Goal: Transaction & Acquisition: Book appointment/travel/reservation

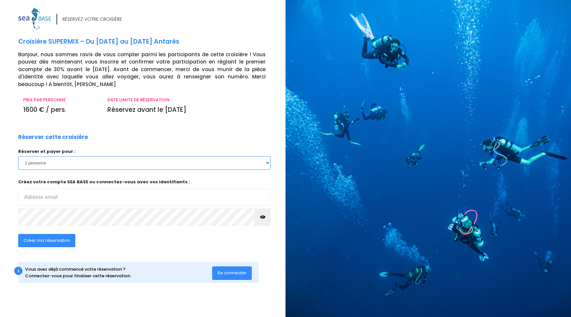
click at [96, 159] on select "1 personne 2 personnes" at bounding box center [144, 162] width 253 height 13
click at [18, 156] on select "1 personne 2 personnes" at bounding box center [144, 162] width 253 height 13
click at [93, 138] on div "Réserver cette croisière Réserver et payer pour : 1 personne 2 personnes Votre …" at bounding box center [144, 194] width 263 height 122
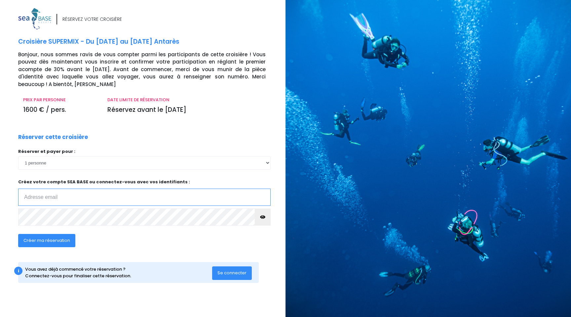
click at [62, 200] on input "email" at bounding box center [144, 196] width 253 height 17
type input "joachim.valente@gmail.com"
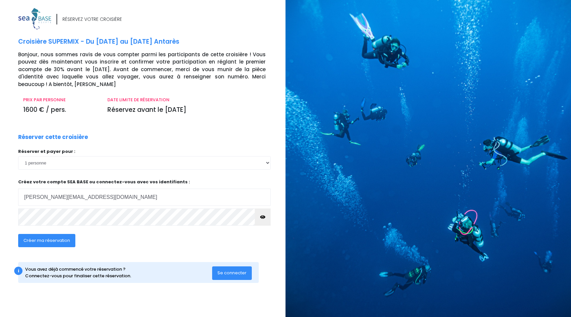
click at [61, 239] on span "Créer ma réservation" at bounding box center [46, 240] width 47 height 6
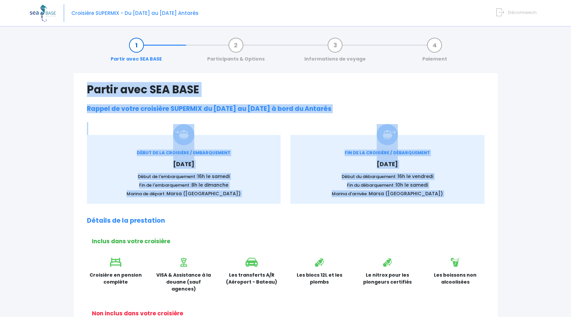
drag, startPoint x: 88, startPoint y: 90, endPoint x: 291, endPoint y: 212, distance: 236.6
click at [291, 212] on div "Partir avec SEA BASE Rappel de votre croisière SUPERMIX du 13/06/2026 au 20/06/…" at bounding box center [286, 314] width 424 height 482
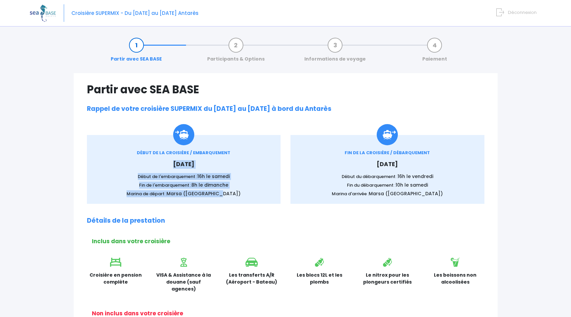
drag, startPoint x: 133, startPoint y: 157, endPoint x: 229, endPoint y: 196, distance: 104.1
click at [229, 195] on div "DÉBUT DE LA CROISIÈRE / EMBARQUEMENT Samedi 13 juin 2026 Début de l'embarquemen…" at bounding box center [184, 173] width 174 height 48
click at [229, 196] on p "Marina de départ : Marsa (Port Ghalib)" at bounding box center [184, 193] width 174 height 7
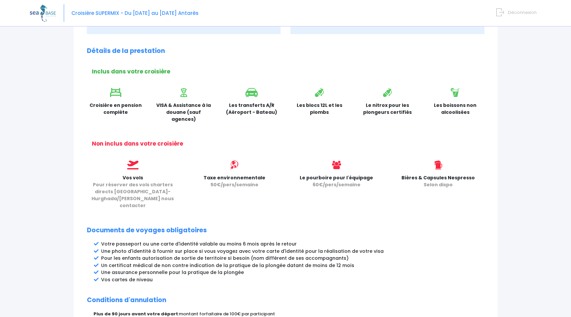
scroll to position [184, 0]
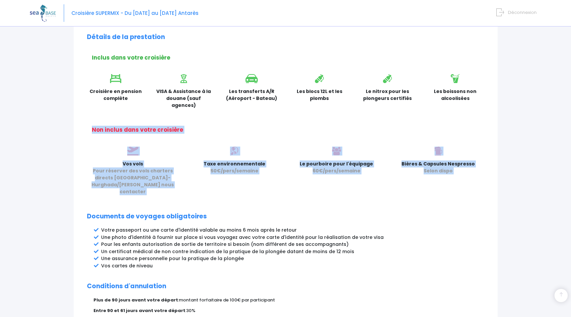
drag, startPoint x: 86, startPoint y: 115, endPoint x: 241, endPoint y: 195, distance: 174.7
click at [241, 195] on div "Partir avec SEA BASE Rappel de votre croisière SUPERMIX du 13/06/2026 au 20/06/…" at bounding box center [286, 131] width 424 height 482
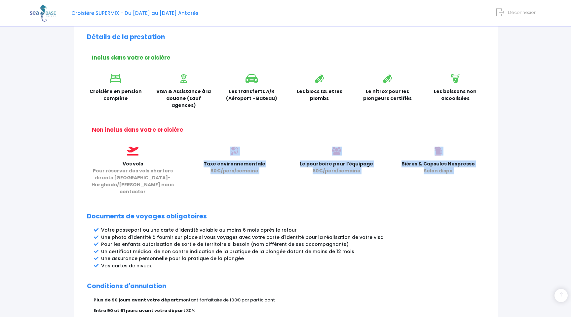
drag, startPoint x: 203, startPoint y: 134, endPoint x: 234, endPoint y: 191, distance: 65.3
click at [234, 191] on div "Partir avec SEA BASE Rappel de votre croisière SUPERMIX du 13/06/2026 au 20/06/…" at bounding box center [286, 131] width 424 height 482
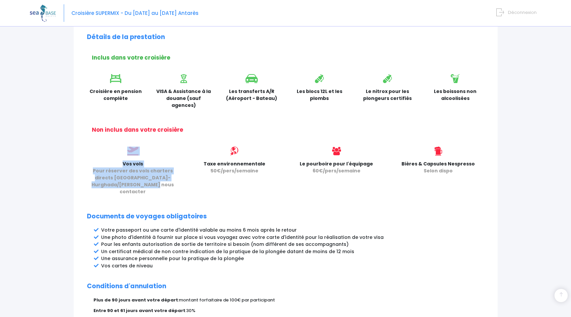
drag, startPoint x: 106, startPoint y: 136, endPoint x: 182, endPoint y: 181, distance: 88.1
click at [182, 181] on div "Partir avec SEA BASE Rappel de votre croisière SUPERMIX du 13/06/2026 au 20/06/…" at bounding box center [286, 131] width 424 height 482
click at [182, 181] on div "Vos vols Pour réserver des vols charters directs Paris-Hurghada/Marsa Alam nous…" at bounding box center [133, 172] width 102 height 53
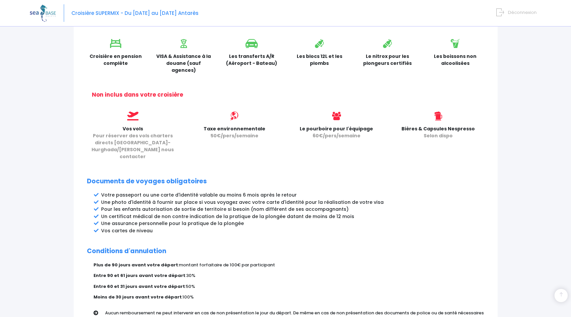
scroll to position [221, 0]
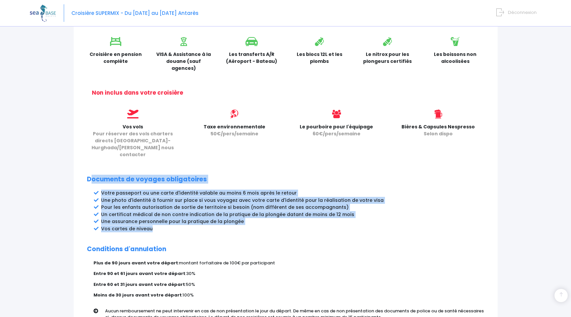
drag, startPoint x: 89, startPoint y: 167, endPoint x: 178, endPoint y: 215, distance: 100.6
click at [177, 214] on div "Partir avec SEA BASE Rappel de votre croisière SUPERMIX du 13/06/2026 au 20/06/…" at bounding box center [286, 94] width 424 height 482
click at [178, 225] on li "Vos cartes de niveau" at bounding box center [293, 228] width 384 height 7
drag, startPoint x: 84, startPoint y: 162, endPoint x: 183, endPoint y: 223, distance: 116.1
click at [183, 223] on div "Partir avec SEA BASE Rappel de votre croisière SUPERMIX du 13/06/2026 au 20/06/…" at bounding box center [286, 94] width 424 height 482
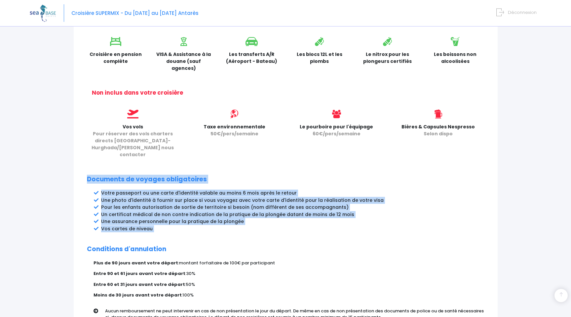
click at [183, 223] on div "Partir avec SEA BASE Rappel de votre croisière SUPERMIX du 13/06/2026 au 20/06/…" at bounding box center [286, 94] width 424 height 482
drag, startPoint x: 85, startPoint y: 164, endPoint x: 203, endPoint y: 232, distance: 136.2
click at [203, 232] on div "Partir avec SEA BASE Rappel de votre croisière SUPERMIX du 13/06/2026 au 20/06/…" at bounding box center [286, 94] width 424 height 482
click at [203, 245] on h2 "Conditions d'annulation" at bounding box center [286, 249] width 398 height 8
drag, startPoint x: 90, startPoint y: 180, endPoint x: 189, endPoint y: 216, distance: 105.8
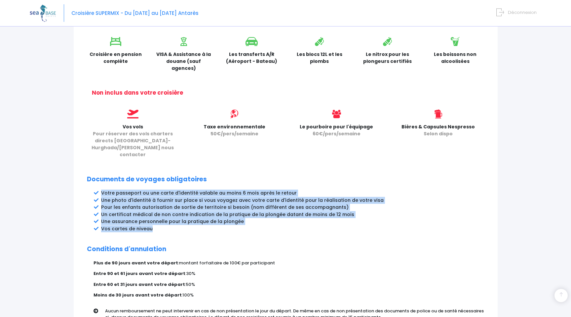
click at [189, 216] on div "Partir avec SEA BASE Rappel de votre croisière SUPERMIX du 13/06/2026 au 20/06/…" at bounding box center [286, 94] width 424 height 482
click at [189, 225] on li "Vos cartes de niveau" at bounding box center [293, 228] width 384 height 7
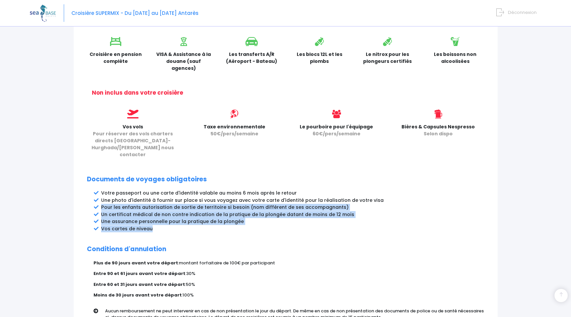
drag, startPoint x: 95, startPoint y: 192, endPoint x: 170, endPoint y: 213, distance: 78.0
click at [170, 213] on ul "Votre passeport ou une carte d'identité valable au moins 6 mois après le retour…" at bounding box center [293, 210] width 384 height 43
click at [170, 225] on li "Vos cartes de niveau" at bounding box center [293, 228] width 384 height 7
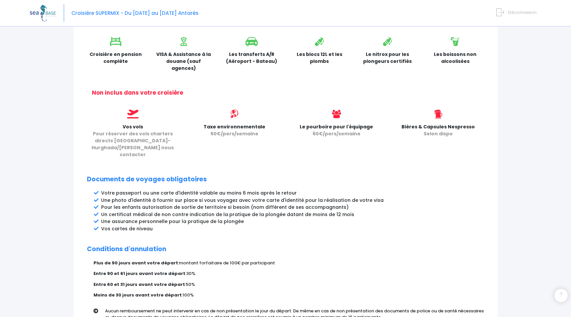
scroll to position [281, 0]
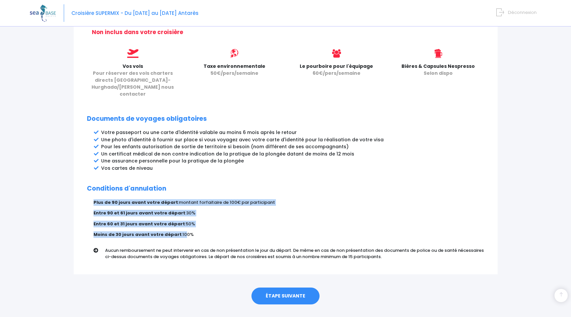
drag, startPoint x: 81, startPoint y: 191, endPoint x: 184, endPoint y: 226, distance: 108.5
click at [182, 224] on div "Partir avec SEA BASE Rappel de votre croisière SUPERMIX du 13/06/2026 au 20/06/…" at bounding box center [286, 33] width 424 height 482
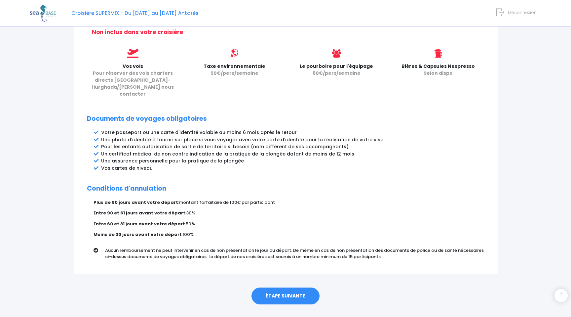
click at [206, 216] on div "Plus de 90 jours avant votre départ : montant forfaitaire de 100€ par participa…" at bounding box center [289, 231] width 391 height 65
click at [283, 287] on link "ÉTAPE SUIVANTE" at bounding box center [286, 295] width 68 height 17
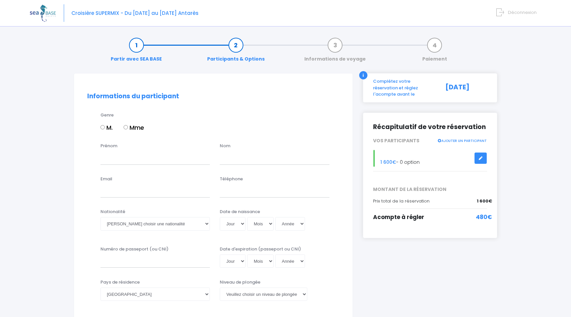
click at [103, 128] on input "M." at bounding box center [103, 127] width 4 height 4
radio input "true"
click at [133, 155] on input "Prénom" at bounding box center [156, 157] width 110 height 13
type input "[PERSON_NAME]"
type input "Valente"
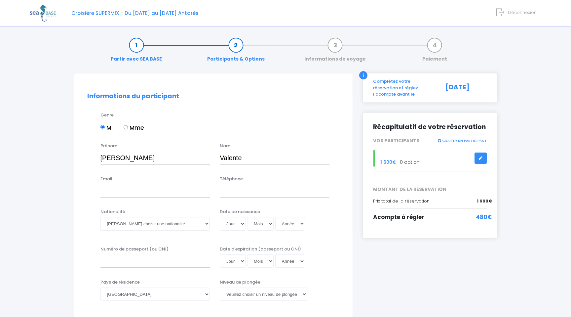
type input "joachim.valente@gmail.com"
click at [223, 190] on input "6463523646" at bounding box center [275, 190] width 110 height 13
type input "+16463523646"
click at [120, 227] on select "Veuillez choisir une nationalité Afghane Albanaise Algerienne Allemande America…" at bounding box center [156, 223] width 110 height 13
select select "Française"
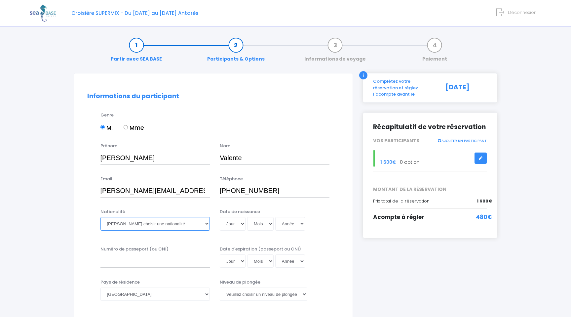
click at [101, 217] on select "Veuillez choisir une nationalité Afghane Albanaise Algerienne Allemande America…" at bounding box center [156, 223] width 110 height 13
click at [237, 227] on select "Jour 01 02 03 04 05 06 07 08 09 10 11 12 13 14 15 16 17 18 19 20 21 22 23 24 25…" at bounding box center [233, 223] width 26 height 13
select select "07"
click at [220, 217] on select "Jour 01 02 03 04 05 06 07 08 09 10 11 12 13 14 15 16 17 18 19 20 21 22 23 24 25…" at bounding box center [233, 223] width 26 height 13
click at [262, 215] on div "Date de naissance Jour 01 02 03 04 05 06 07 08 09 10 11 12 13 14 15 16 17 18 19…" at bounding box center [275, 221] width 120 height 26
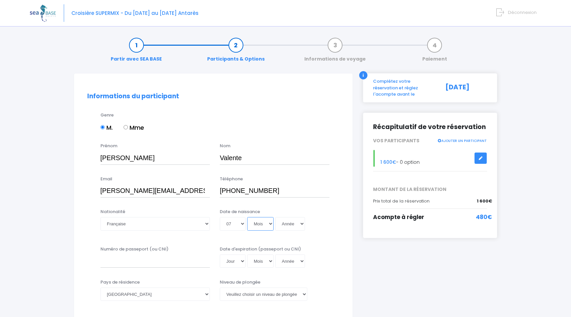
click at [262, 224] on select "Mois 01 02 03 04 05 06 07 08 09 10 11 12" at bounding box center [260, 223] width 26 height 13
select select "04"
click at [247, 217] on select "Mois 01 02 03 04 05 06 07 08 09 10 11 12" at bounding box center [260, 223] width 26 height 13
click at [300, 219] on select "Année 2045 2044 2043 2042 2041 2040 2039 2038 2037 2036 2035 2034 2033 2032 203…" at bounding box center [290, 223] width 30 height 13
select select "1990"
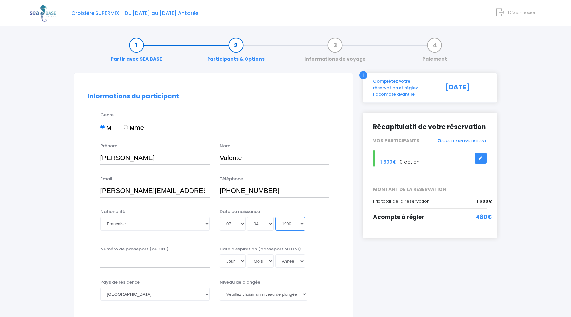
click at [275, 217] on select "Année 2045 2044 2043 2042 2041 2040 2039 2038 2037 2036 2035 2034 2033 2032 203…" at bounding box center [290, 223] width 30 height 13
type input "1990-04-07"
click at [119, 260] on input "Numéro de passeport (ou CNI)" at bounding box center [156, 260] width 110 height 13
type input "1"
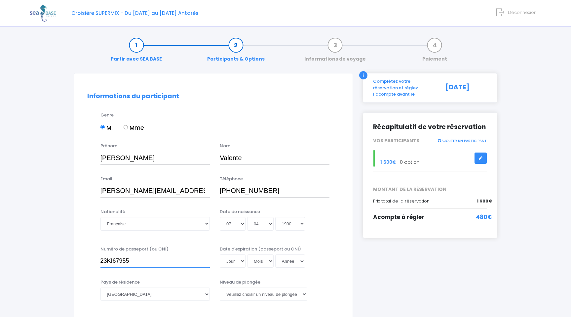
type input "23KI67955"
click at [232, 260] on select "Jour 01 02 03 04 05 06 07 08 09 10 11 12 13 14 15 16 17 18 19 20 21 22 23 24 25…" at bounding box center [233, 260] width 26 height 13
click at [239, 262] on select "Jour 01 02 03 04 05 06 07 08 09 10 11 12 13 14 15 16 17 18 19 20 21 22 23 24 25…" at bounding box center [233, 260] width 26 height 13
select select "15"
click at [220, 254] on select "Jour 01 02 03 04 05 06 07 08 09 10 11 12 13 14 15 16 17 18 19 20 21 22 23 24 25…" at bounding box center [233, 260] width 26 height 13
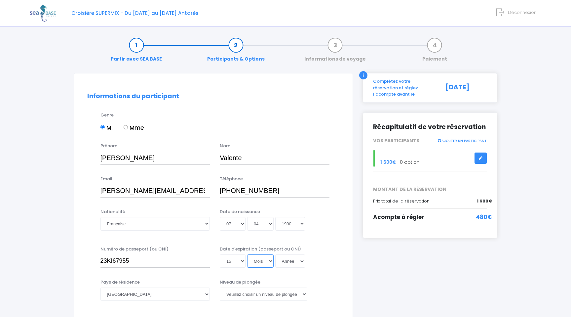
click at [268, 256] on select "Mois 01 02 03 04 05 06 07 08 09 10 11 12" at bounding box center [260, 260] width 26 height 13
select select "10"
click at [247, 254] on select "Mois 01 02 03 04 05 06 07 08 09 10 11 12" at bounding box center [260, 260] width 26 height 13
click at [291, 266] on select "Année 2045 2044 2043 2042 2041 2040 2039 2038 2037 2036 2035 2034 2033 2032 203…" at bounding box center [290, 260] width 30 height 13
select select "2033"
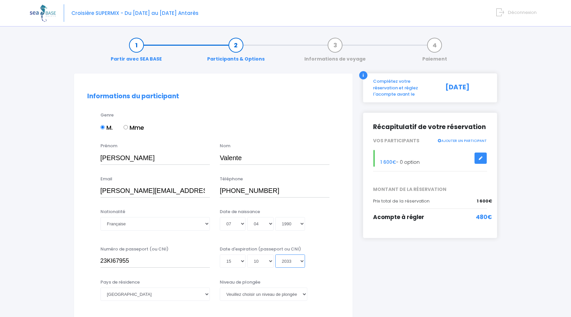
click at [275, 254] on select "Année 2045 2044 2043 2042 2041 2040 2039 2038 2037 2036 2035 2034 2033 2032 203…" at bounding box center [290, 260] width 30 height 13
type input "2033-10-15"
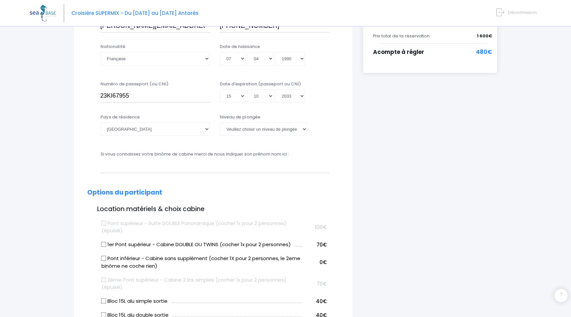
scroll to position [174, 0]
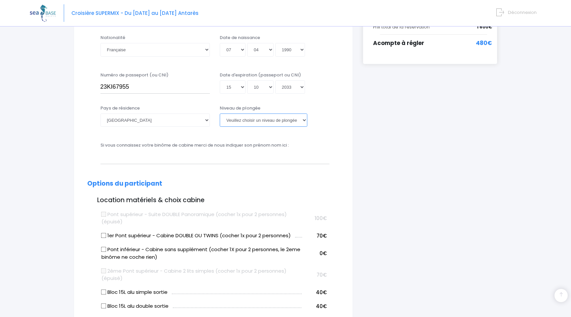
click at [244, 118] on select "Veuillez choisir un niveau de plongée Non plongeur Junior OW diver Adventure OW…" at bounding box center [264, 119] width 88 height 13
select select "PADI Advanced OW diver"
click at [220, 113] on select "Veuillez choisir un niveau de plongée Non plongeur Junior OW diver Adventure OW…" at bounding box center [264, 119] width 88 height 13
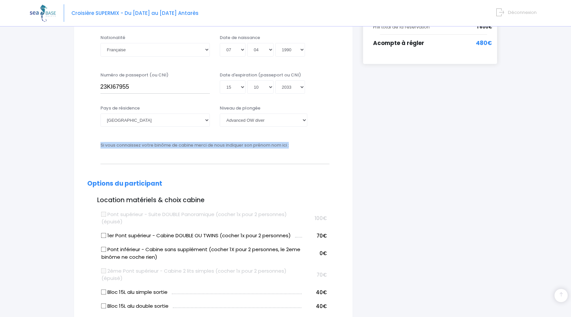
drag, startPoint x: 95, startPoint y: 144, endPoint x: 230, endPoint y: 171, distance: 138.1
click at [203, 151] on input "text" at bounding box center [215, 156] width 229 height 13
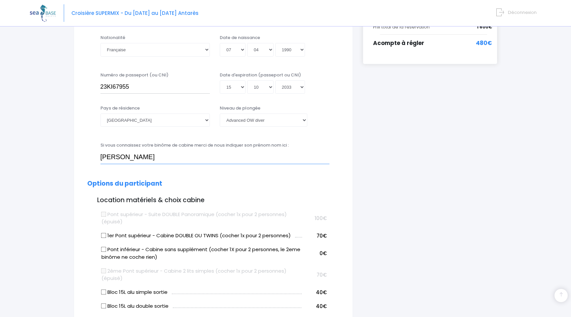
type input "Kevin Roux"
click at [85, 154] on div "Si vous connaissez votre binôme de cabine merci de nous indiquer son prénom nom…" at bounding box center [213, 155] width 262 height 26
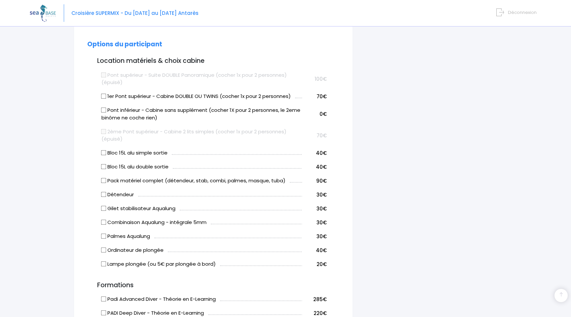
scroll to position [316, 0]
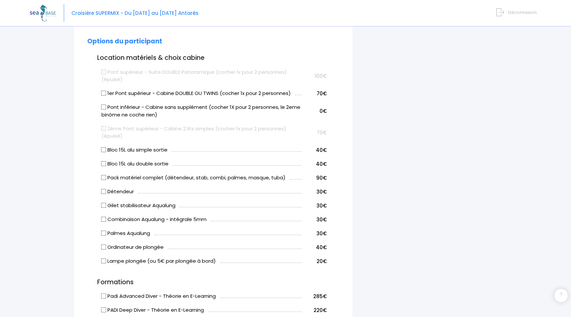
click at [129, 129] on label "2ème Pont supérieur - Cabine 2 lits simples (cocher 1x pour 2 personnes) (épuis…" at bounding box center [202, 132] width 201 height 15
click at [117, 127] on label "2ème Pont supérieur - Cabine 2 lits simples (cocher 1x pour 2 personnes) (épuis…" at bounding box center [202, 132] width 201 height 15
drag, startPoint x: 92, startPoint y: 127, endPoint x: 146, endPoint y: 138, distance: 55.3
click at [146, 138] on form "Informations du participant Genre M. Mme Prénom Joachim Nom Valente" at bounding box center [213, 199] width 252 height 846
click at [146, 138] on label "2ème Pont supérieur - Cabine 2 lits simples (cocher 1x pour 2 personnes) (épuis…" at bounding box center [202, 132] width 201 height 15
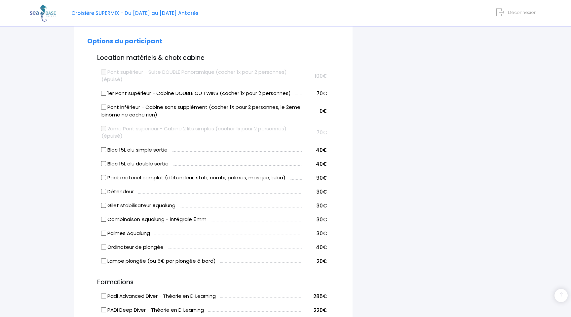
click at [141, 136] on label "2ème Pont supérieur - Cabine 2 lits simples (cocher 1x pour 2 personnes) (épuis…" at bounding box center [202, 132] width 201 height 15
drag, startPoint x: 133, startPoint y: 135, endPoint x: 86, endPoint y: 128, distance: 46.9
click at [86, 128] on div "Informations du participant Genre M. Mme Prénom Joachim Nom Valente Email Belge" at bounding box center [213, 195] width 279 height 876
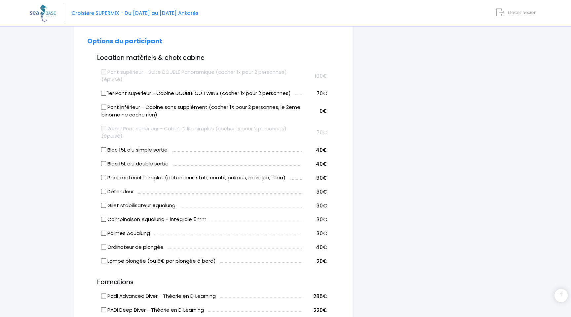
click at [52, 140] on div "Partir avec SEA BASE Participants & Options Informations de voyage Paiement Inf…" at bounding box center [286, 202] width 512 height 975
click at [67, 144] on div "Partir avec SEA BASE Participants & Options Informations de voyage Paiement Inf…" at bounding box center [286, 202] width 512 height 975
click at [54, 121] on div "Partir avec SEA BASE Participants & Options Informations de voyage Paiement Inf…" at bounding box center [286, 202] width 512 height 975
click at [130, 142] on td "Bloc 15L alu simple sortie" at bounding box center [201, 149] width 202 height 14
click at [151, 145] on tbody "Pont supérieur - Suite DOUBLE Panoramique (cocher 1x pour 2 personnes) (épuisé)…" at bounding box center [213, 165] width 227 height 203
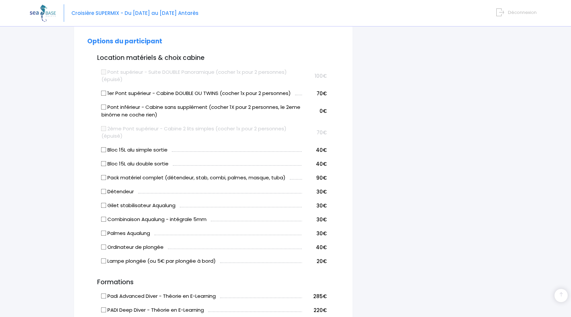
drag, startPoint x: 131, startPoint y: 135, endPoint x: 95, endPoint y: 119, distance: 38.6
click at [95, 119] on form "Informations du participant Genre M. Mme Prénom Joachim Nom Valente" at bounding box center [213, 199] width 252 height 846
drag, startPoint x: 97, startPoint y: 70, endPoint x: 133, endPoint y: 138, distance: 76.8
click at [133, 138] on form "Informations du participant Genre M. Mme Prénom Joachim Nom Valente" at bounding box center [213, 199] width 252 height 846
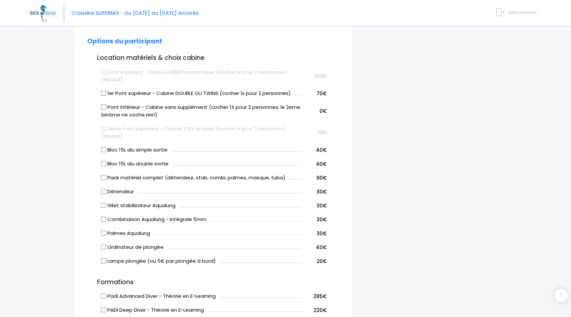
click at [133, 138] on label "2ème Pont supérieur - Cabine 2 lits simples (cocher 1x pour 2 personnes) (épuis…" at bounding box center [202, 132] width 201 height 15
click at [81, 138] on div "Informations du participant Genre M. Mme Prénom Joachim Nom Valente Email Belge" at bounding box center [213, 195] width 279 height 876
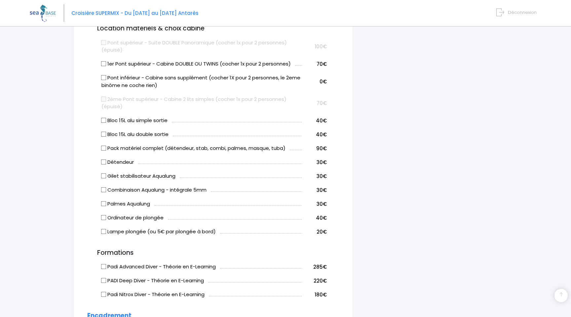
scroll to position [339, 0]
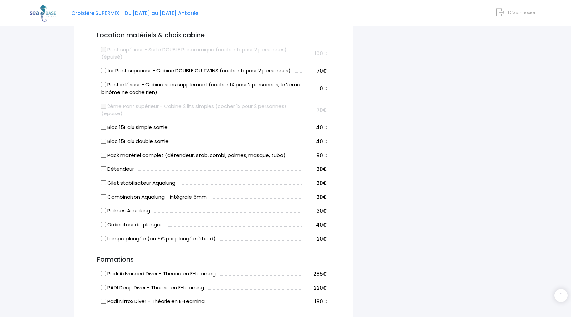
click at [189, 69] on label "1er Pont supérieur - Cabine DOUBLE OU TWINS (cocher 1x pour 2 personnes)" at bounding box center [196, 71] width 189 height 8
click at [106, 69] on input "1er Pont supérieur - Cabine DOUBLE OU TWINS (cocher 1x pour 2 personnes)" at bounding box center [103, 70] width 5 height 5
checkbox input "true"
click at [69, 104] on div "Informations du participant Genre M. Mme Prénom Joachim Nom Valente Email Télép…" at bounding box center [213, 172] width 289 height 876
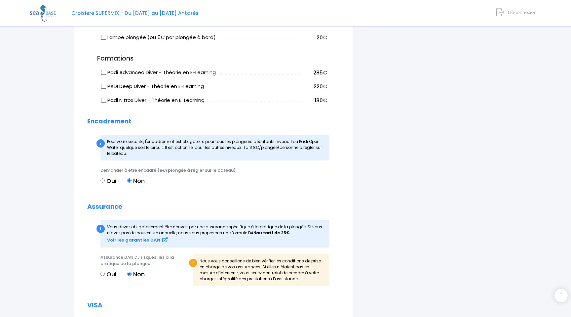
scroll to position [551, 0]
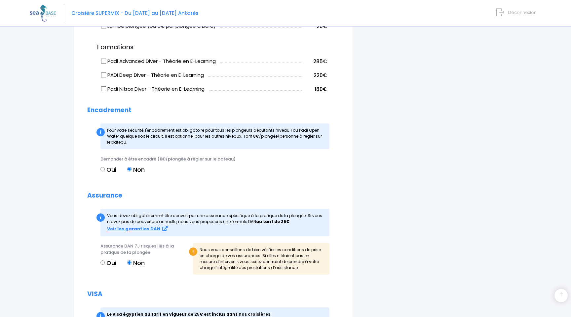
click at [139, 169] on label "Non" at bounding box center [136, 169] width 18 height 9
click at [132, 169] on input "Non" at bounding box center [129, 169] width 4 height 4
drag, startPoint x: 123, startPoint y: 128, endPoint x: 170, endPoint y: 146, distance: 51.0
click at [170, 146] on div "i Pour votre sécurité, l'encadrement est obligatoire pour tous les plongeurs dé…" at bounding box center [215, 136] width 229 height 26
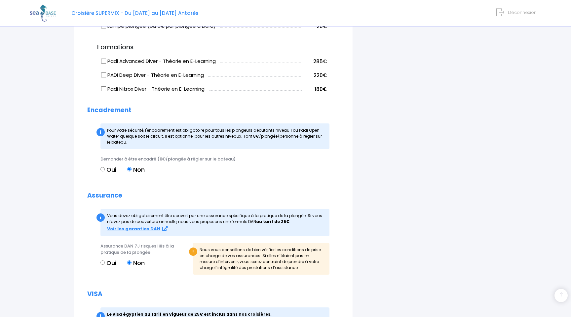
click at [170, 146] on div "i Pour votre sécurité, l'encadrement est obligatoire pour tous les plongeurs dé…" at bounding box center [215, 136] width 229 height 26
drag, startPoint x: 144, startPoint y: 145, endPoint x: 74, endPoint y: 114, distance: 76.2
drag, startPoint x: 79, startPoint y: 110, endPoint x: 150, endPoint y: 150, distance: 81.3
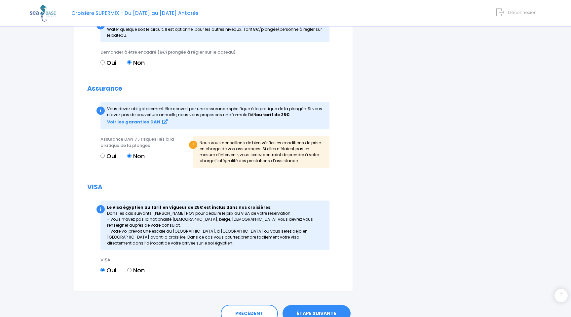
scroll to position [667, 0]
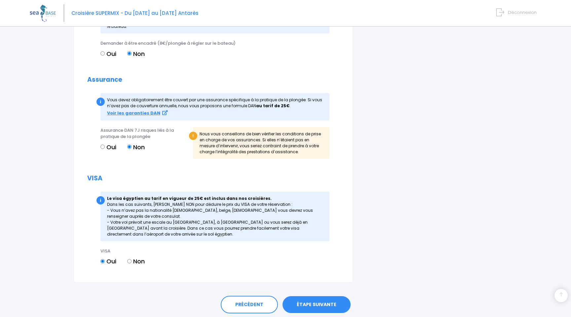
click at [138, 148] on label "Non" at bounding box center [136, 147] width 18 height 9
click at [132, 148] on input "Non" at bounding box center [129, 146] width 4 height 4
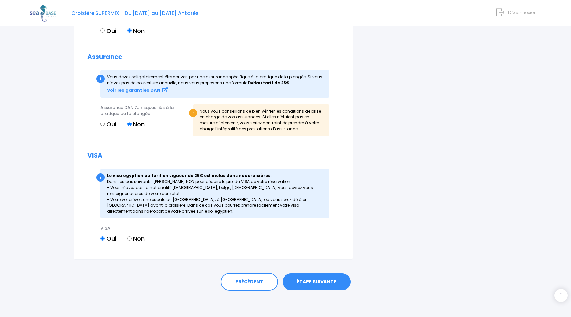
drag, startPoint x: 113, startPoint y: 175, endPoint x: 152, endPoint y: 218, distance: 57.3
click at [152, 218] on div "i Le visa égyptien au tarif en vigueur de 25€ est inclus dans nos croisières. D…" at bounding box center [215, 194] width 229 height 50
click at [152, 210] on div "i Le visa égyptien au tarif en vigueur de 25€ est inclus dans nos croisières. D…" at bounding box center [215, 194] width 229 height 50
drag, startPoint x: 104, startPoint y: 175, endPoint x: 143, endPoint y: 217, distance: 57.3
click at [143, 217] on div "i Le visa égyptien au tarif en vigueur de 25€ est inclus dans nos croisières. D…" at bounding box center [215, 194] width 229 height 50
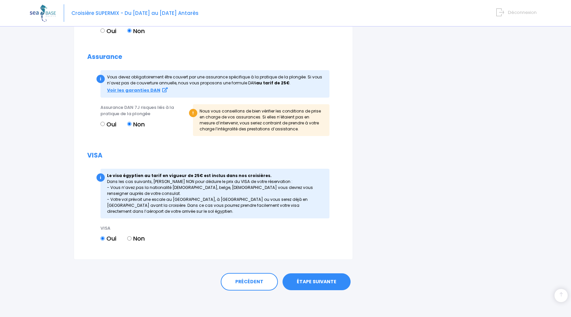
click at [143, 217] on div "i Le visa égyptien au tarif en vigueur de 25€ est inclus dans nos croisières. D…" at bounding box center [215, 194] width 229 height 50
drag, startPoint x: 104, startPoint y: 187, endPoint x: 154, endPoint y: 193, distance: 50.3
click at [154, 193] on div "i Le visa égyptien au tarif en vigueur de 25€ est inclus dans nos croisières. D…" at bounding box center [215, 194] width 229 height 50
drag, startPoint x: 105, startPoint y: 199, endPoint x: 148, endPoint y: 217, distance: 46.4
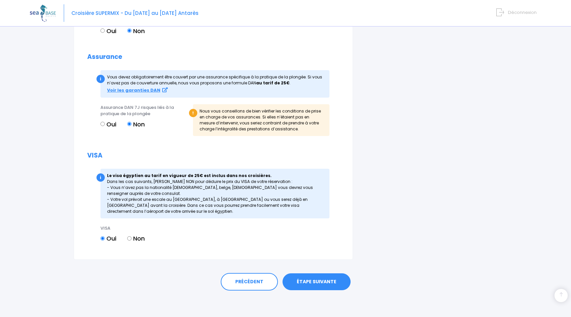
click at [148, 217] on div "i Le visa égyptien au tarif en vigueur de 25€ est inclus dans nos croisières. D…" at bounding box center [215, 194] width 229 height 50
drag, startPoint x: 144, startPoint y: 215, endPoint x: 99, endPoint y: 172, distance: 62.7
click at [99, 172] on div "i Le visa égyptien au tarif en vigueur de 25€ est inclus dans nos croisières. D…" at bounding box center [213, 194] width 252 height 50
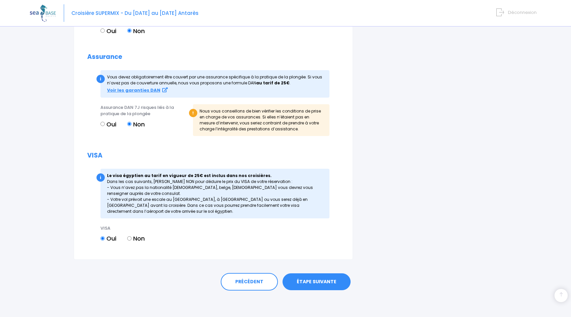
drag, startPoint x: 100, startPoint y: 169, endPoint x: 149, endPoint y: 216, distance: 68.1
click at [149, 216] on div "i Le visa égyptien au tarif en vigueur de 25€ est inclus dans nos croisières. D…" at bounding box center [213, 194] width 252 height 50
click at [149, 216] on div "i Le visa égyptien au tarif en vigueur de 25€ est inclus dans nos croisières. D…" at bounding box center [215, 194] width 229 height 50
drag, startPoint x: 103, startPoint y: 199, endPoint x: 139, endPoint y: 208, distance: 37.5
click at [139, 208] on div "i Le visa égyptien au tarif en vigueur de 25€ est inclus dans nos croisières. D…" at bounding box center [215, 194] width 229 height 50
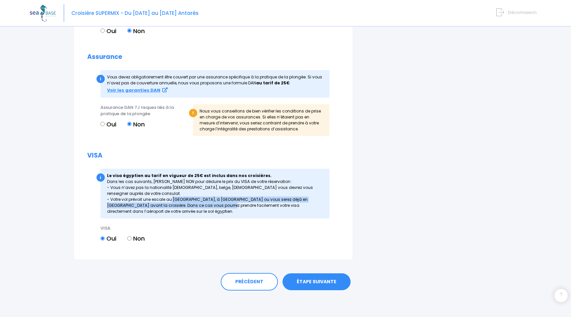
click at [139, 208] on div "i Le visa égyptien au tarif en vigueur de 25€ est inclus dans nos croisières. D…" at bounding box center [215, 194] width 229 height 50
click at [136, 239] on label "Non" at bounding box center [136, 238] width 18 height 9
click at [132, 239] on input "Non" at bounding box center [129, 238] width 4 height 4
radio input "true"
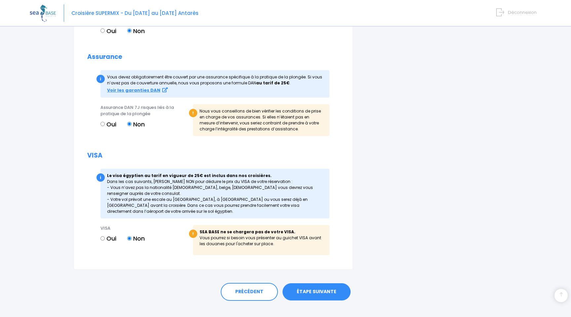
click at [110, 238] on label "Oui" at bounding box center [109, 238] width 16 height 9
click at [105, 238] on input "Oui" at bounding box center [103, 238] width 4 height 4
radio input "true"
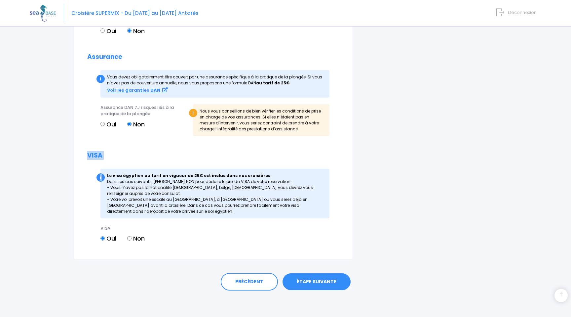
drag, startPoint x: 82, startPoint y: 155, endPoint x: 155, endPoint y: 172, distance: 75.2
click at [132, 152] on h2 "VISA" at bounding box center [213, 156] width 252 height 8
drag, startPoint x: 105, startPoint y: 172, endPoint x: 157, endPoint y: 208, distance: 62.9
click at [157, 208] on div "i Le visa égyptien au tarif en vigueur de 25€ est inclus dans nos croisières. D…" at bounding box center [215, 194] width 229 height 50
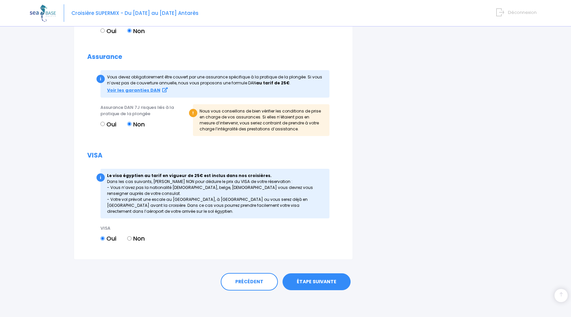
click at [157, 208] on div "i Le visa égyptien au tarif en vigueur de 25€ est inclus dans nos croisières. D…" at bounding box center [215, 194] width 229 height 50
drag, startPoint x: 103, startPoint y: 167, endPoint x: 169, endPoint y: 216, distance: 81.5
click at [169, 216] on div "i Le visa égyptien au tarif en vigueur de 25€ est inclus dans nos croisières. D…" at bounding box center [215, 194] width 229 height 50
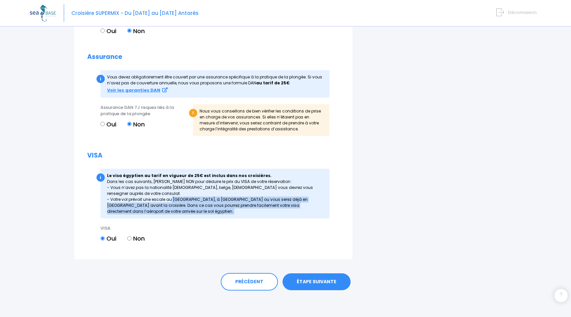
drag, startPoint x: 105, startPoint y: 200, endPoint x: 166, endPoint y: 219, distance: 63.6
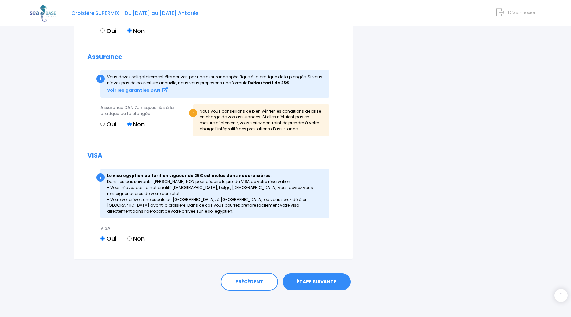
click at [163, 211] on div "i Le visa égyptien au tarif en vigueur de 25€ est inclus dans nos croisières. D…" at bounding box center [215, 194] width 229 height 50
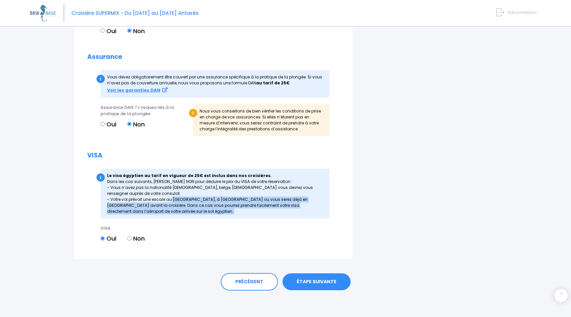
drag, startPoint x: 104, startPoint y: 197, endPoint x: 169, endPoint y: 221, distance: 69.8
click at [160, 212] on div "i Le visa égyptien au tarif en vigueur de 25€ est inclus dans nos croisières. D…" at bounding box center [215, 194] width 229 height 50
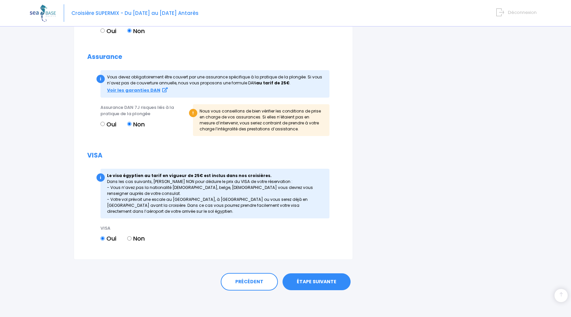
drag, startPoint x: 103, startPoint y: 198, endPoint x: 138, endPoint y: 210, distance: 37.3
click at [138, 210] on div "i Le visa égyptien au tarif en vigueur de 25€ est inclus dans nos croisières. D…" at bounding box center [215, 194] width 229 height 50
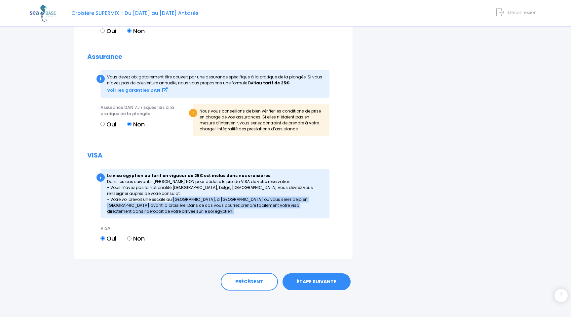
drag, startPoint x: 102, startPoint y: 196, endPoint x: 155, endPoint y: 222, distance: 59.2
click at [150, 212] on div "i Le visa égyptien au tarif en vigueur de 25€ est inclus dans nos croisières. D…" at bounding box center [215, 194] width 229 height 50
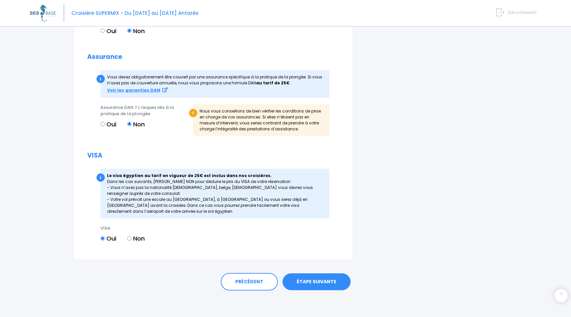
drag, startPoint x: 102, startPoint y: 195, endPoint x: 149, endPoint y: 217, distance: 52.4
click at [149, 217] on div "i Le visa égyptien au tarif en vigueur de 25€ est inclus dans nos croisières. D…" at bounding box center [215, 194] width 229 height 50
click at [147, 213] on div "i Le visa égyptien au tarif en vigueur de 25€ est inclus dans nos croisières. D…" at bounding box center [215, 194] width 229 height 50
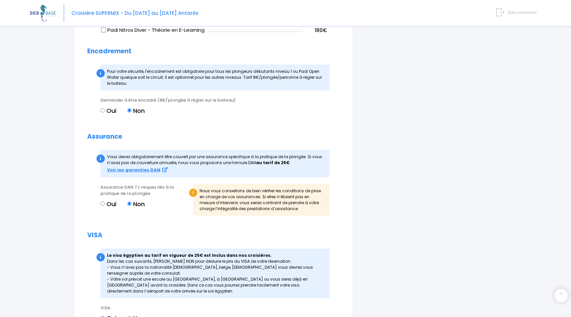
scroll to position [609, 0]
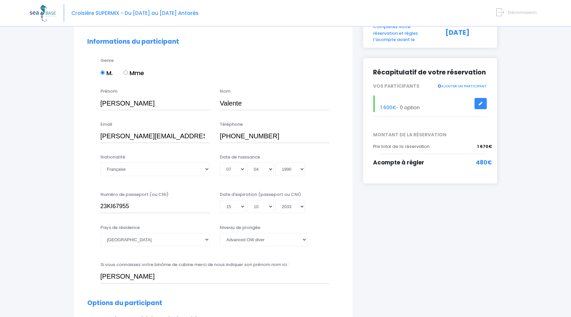
scroll to position [0, 0]
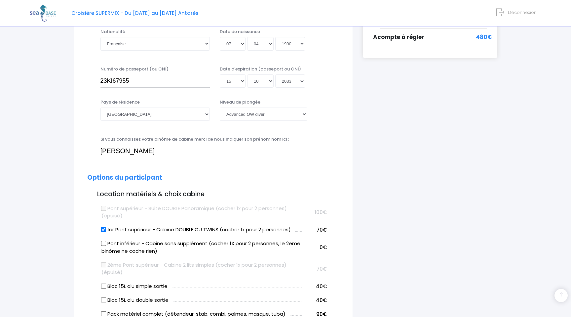
scroll to position [180, 0]
click at [279, 114] on select "Veuillez choisir un niveau de plongée Non plongeur Junior OW diver Adventure OW…" at bounding box center [264, 113] width 88 height 13
select select "PADI Deep diver"
click at [220, 107] on select "Veuillez choisir un niveau de plongée Non plongeur Junior OW diver Adventure OW…" at bounding box center [264, 113] width 88 height 13
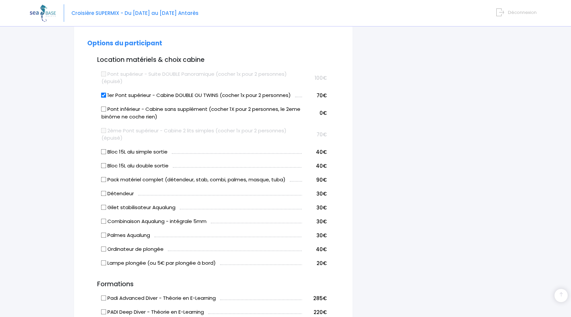
scroll to position [318, 0]
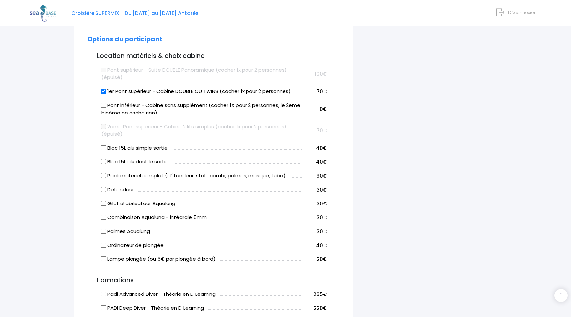
click at [52, 112] on div "Partir avec SEA BASE Participants & Options Informations de voyage Paiement Inf…" at bounding box center [286, 200] width 512 height 975
click at [66, 112] on div "Partir avec SEA BASE Participants & Options Informations de voyage Paiement Inf…" at bounding box center [286, 200] width 512 height 975
click at [105, 91] on input "1er Pont supérieur - Cabine DOUBLE OU TWINS (cocher 1x pour 2 personnes)" at bounding box center [103, 91] width 5 height 5
checkbox input "false"
click at [103, 105] on input "Pont inférieur - Cabine sans supplément (cocher 1X pour 2 personnes, le 2eme bi…" at bounding box center [103, 105] width 5 height 5
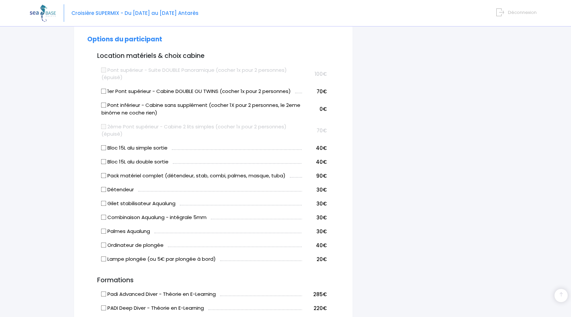
checkbox input "true"
click at [62, 118] on div "Partir avec SEA BASE Participants & Options Informations de voyage Paiement Inf…" at bounding box center [286, 200] width 512 height 975
click at [71, 111] on div "Informations du participant Genre M. Mme Prénom Joachim Nom Valente Email Télép…" at bounding box center [213, 193] width 289 height 876
click at [69, 113] on div "Informations du participant Genre M. Mme Prénom Joachim Nom Valente Email Télép…" at bounding box center [213, 193] width 289 height 876
click at [112, 91] on label "1er Pont supérieur - Cabine DOUBLE OU TWINS (cocher 1x pour 2 personnes)" at bounding box center [196, 92] width 189 height 8
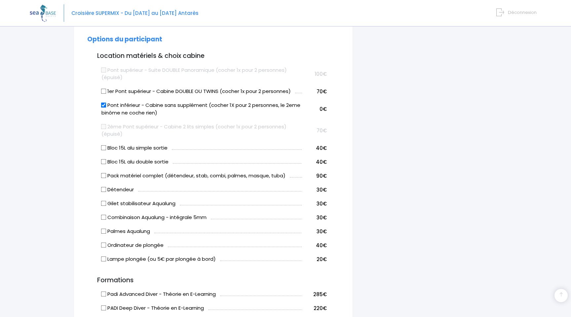
click at [106, 91] on input "1er Pont supérieur - Cabine DOUBLE OU TWINS (cocher 1x pour 2 personnes)" at bounding box center [103, 91] width 5 height 5
click at [112, 91] on label "1er Pont supérieur - Cabine DOUBLE OU TWINS (cocher 1x pour 2 personnes)" at bounding box center [196, 92] width 189 height 8
click at [106, 91] on input "1er Pont supérieur - Cabine DOUBLE OU TWINS (cocher 1x pour 2 personnes)" at bounding box center [103, 91] width 5 height 5
click at [112, 91] on label "1er Pont supérieur - Cabine DOUBLE OU TWINS (cocher 1x pour 2 personnes)" at bounding box center [196, 92] width 189 height 8
click at [106, 91] on input "1er Pont supérieur - Cabine DOUBLE OU TWINS (cocher 1x pour 2 personnes)" at bounding box center [103, 91] width 5 height 5
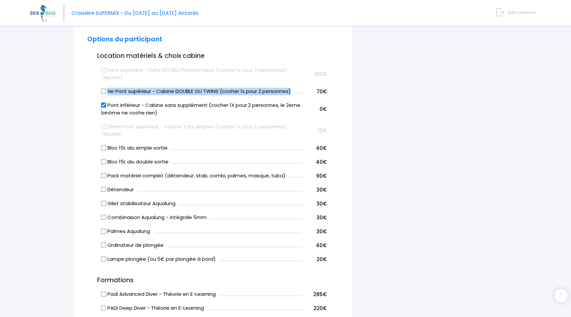
checkbox input "true"
copy tr "1er Pont supérieur - Cabine DOUBLE OU TWINS (cocher 1x pour 2 personnes)"
click at [118, 105] on label "Pont inférieur - Cabine sans supplément (cocher 1X pour 2 personnes, le 2eme bi…" at bounding box center [202, 109] width 201 height 15
click at [106, 105] on input "Pont inférieur - Cabine sans supplément (cocher 1X pour 2 personnes, le 2eme bi…" at bounding box center [103, 105] width 5 height 5
click at [118, 105] on label "Pont inférieur - Cabine sans supplément (cocher 1X pour 2 personnes, le 2eme bi…" at bounding box center [202, 109] width 201 height 15
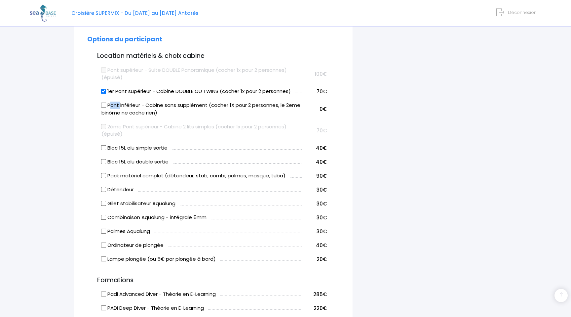
click at [106, 105] on input "Pont inférieur - Cabine sans supplément (cocher 1X pour 2 personnes, le 2eme bi…" at bounding box center [103, 105] width 5 height 5
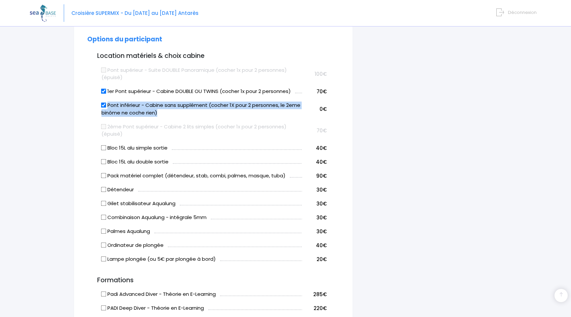
click at [118, 105] on label "Pont inférieur - Cabine sans supplément (cocher 1X pour 2 personnes, le 2eme bi…" at bounding box center [202, 109] width 201 height 15
click at [106, 105] on input "Pont inférieur - Cabine sans supplément (cocher 1X pour 2 personnes, le 2eme bi…" at bounding box center [103, 105] width 5 height 5
checkbox input "false"
copy tr "Pont inférieur - Cabine sans supplément (cocher 1X pour 2 personnes, le 2eme bi…"
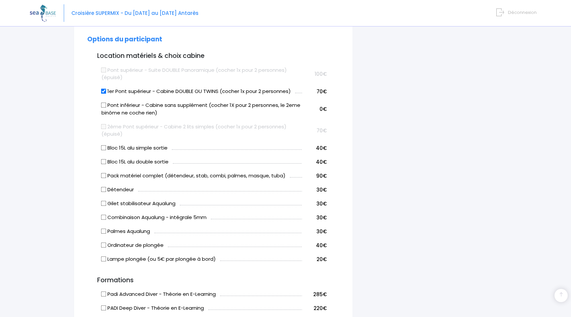
click at [86, 109] on div "Informations du participant Genre M. Mme Prénom Joachim Nom Valente Email Belge" at bounding box center [213, 193] width 279 height 876
click at [88, 110] on form "Informations du participant Genre M. Mme Prénom Joachim Nom Valente" at bounding box center [213, 197] width 252 height 846
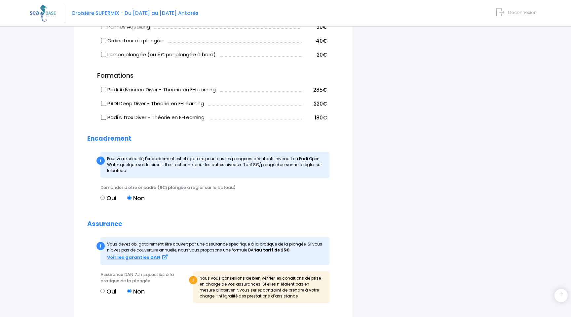
scroll to position [532, 0]
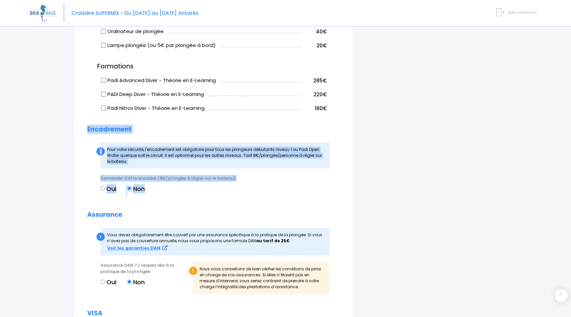
drag, startPoint x: 82, startPoint y: 130, endPoint x: 216, endPoint y: 189, distance: 147.1
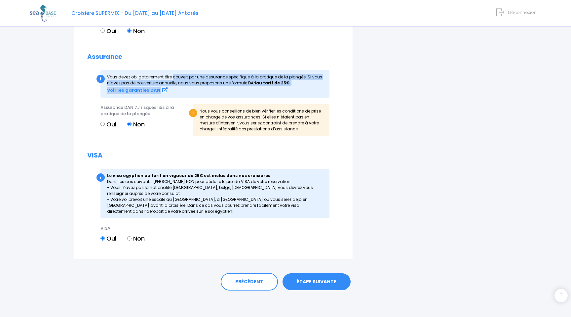
drag, startPoint x: 107, startPoint y: 77, endPoint x: 207, endPoint y: 89, distance: 100.6
click at [206, 89] on div "i Vous devez obligatoirement être couvert par une assurance spécifique à la …" at bounding box center [215, 83] width 229 height 27
click at [207, 89] on div "Voir les garanties DAN" at bounding box center [215, 90] width 216 height 7
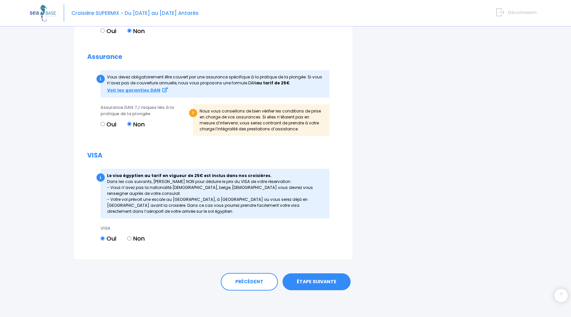
click at [110, 126] on label "Oui" at bounding box center [109, 124] width 16 height 9
click at [105, 126] on input "Oui" at bounding box center [103, 124] width 4 height 4
radio input "true"
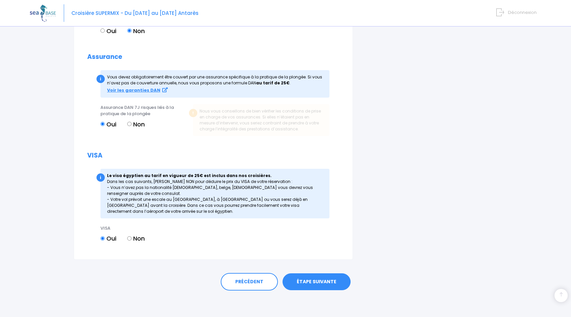
scroll to position [684, 0]
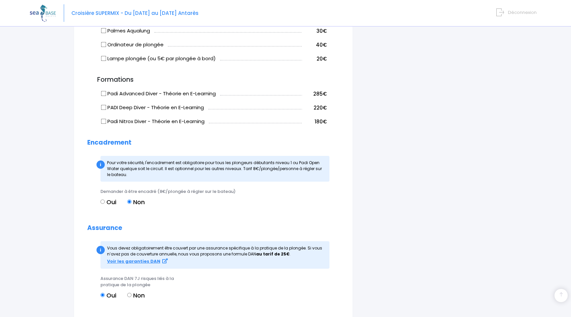
scroll to position [516, 0]
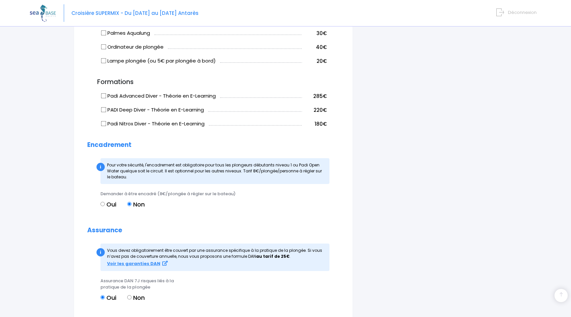
click at [65, 169] on div "Partir avec SEA BASE Participants & Options Informations de voyage Paiement Inf…" at bounding box center [286, 0] width 512 height 970
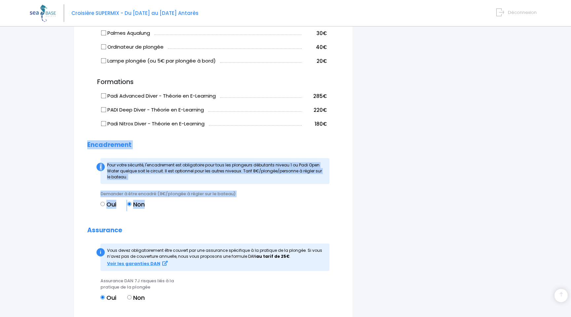
drag, startPoint x: 103, startPoint y: 145, endPoint x: 164, endPoint y: 211, distance: 89.9
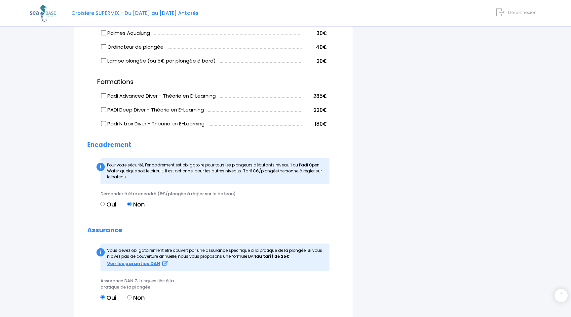
click at [164, 211] on div "Demander à être encadré (8€/plongée à régler sur le bateau) Oui Non" at bounding box center [213, 202] width 234 height 24
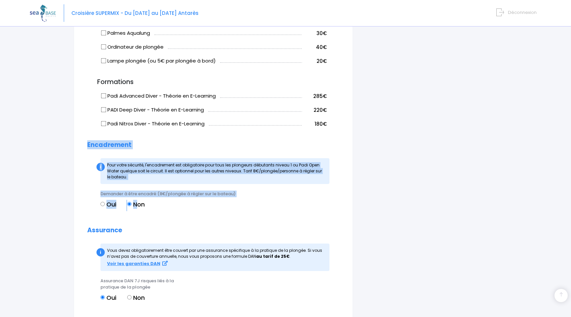
drag, startPoint x: 71, startPoint y: 139, endPoint x: 136, endPoint y: 205, distance: 91.9
drag, startPoint x: 161, startPoint y: 204, endPoint x: 80, endPoint y: 144, distance: 100.7
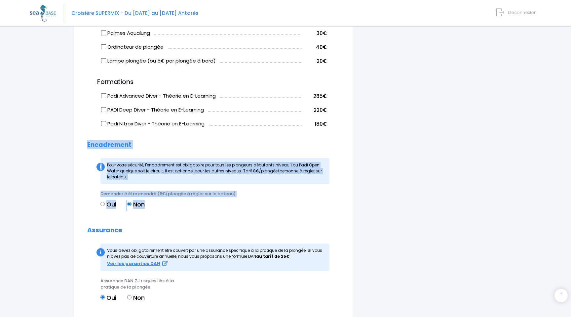
drag, startPoint x: 83, startPoint y: 144, endPoint x: 180, endPoint y: 204, distance: 113.5
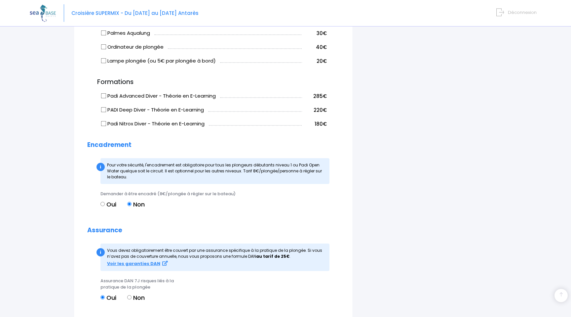
click at [180, 204] on div "Oui Non" at bounding box center [213, 205] width 224 height 11
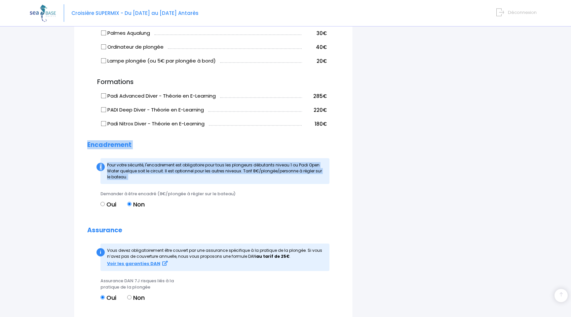
drag, startPoint x: 84, startPoint y: 145, endPoint x: 150, endPoint y: 185, distance: 76.7
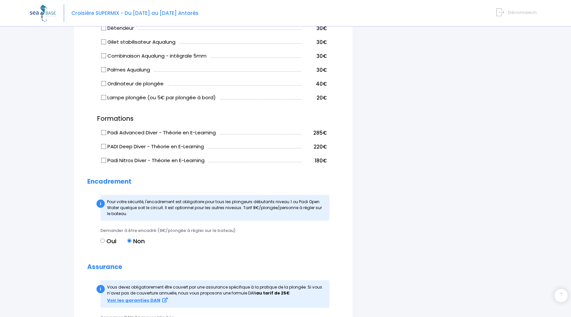
scroll to position [487, 0]
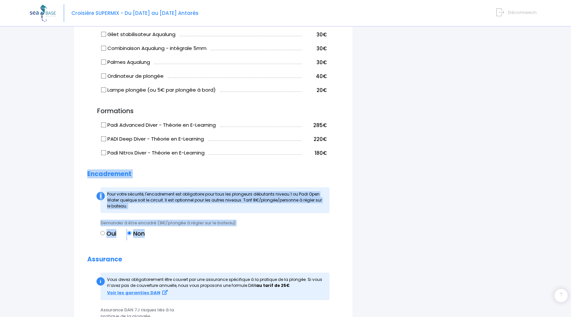
drag, startPoint x: 85, startPoint y: 173, endPoint x: 181, endPoint y: 242, distance: 118.9
click at [181, 242] on div "Informations du participant Genre M. Mme Prénom Joachim Nom Valente Email Belge" at bounding box center [213, 21] width 279 height 871
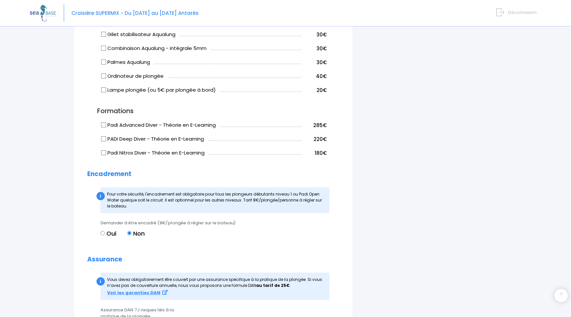
click at [181, 242] on div "Demander à être encadré (8€/plongée à régler sur le bateau) Oui Non" at bounding box center [213, 232] width 234 height 24
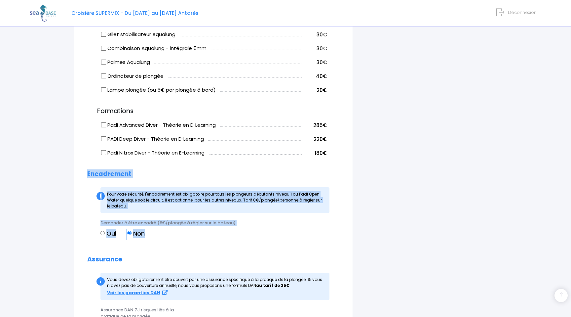
drag, startPoint x: 82, startPoint y: 172, endPoint x: 167, endPoint y: 236, distance: 105.9
click at [167, 236] on div "Informations du participant Genre M. Mme Prénom Joachim Nom Valente Email Belge" at bounding box center [213, 21] width 279 height 871
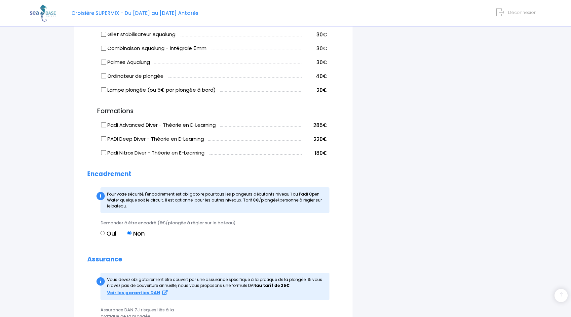
click at [168, 236] on div "Oui Non" at bounding box center [213, 234] width 224 height 11
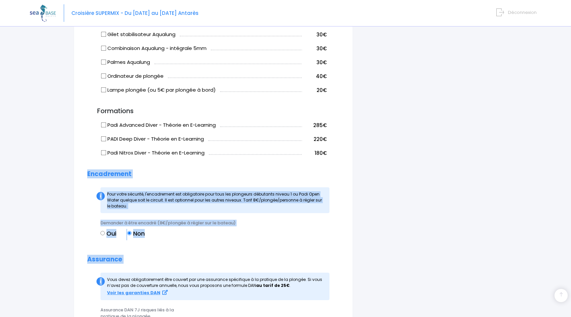
drag, startPoint x: 83, startPoint y: 173, endPoint x: 200, endPoint y: 266, distance: 149.4
click at [200, 266] on div "Informations du participant Genre M. Mme Prénom Joachim Nom Valente Email Belge" at bounding box center [213, 21] width 279 height 871
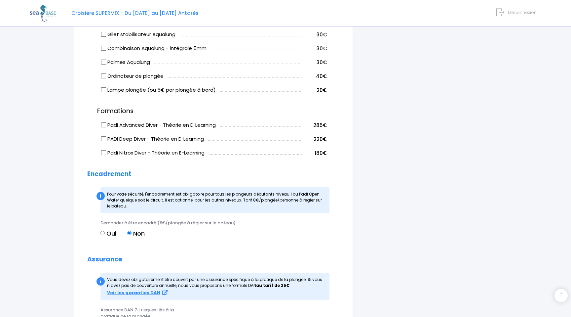
click at [182, 245] on form "Informations du participant Genre M. Mme Prénom Joachim Nom Valente" at bounding box center [213, 26] width 252 height 841
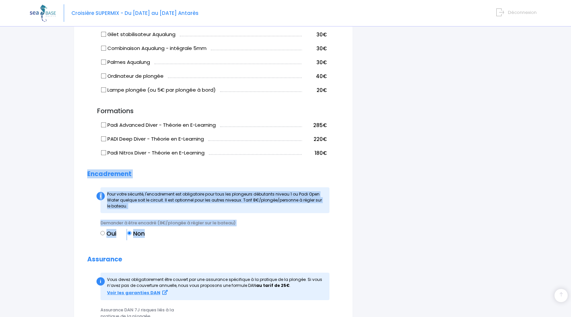
drag, startPoint x: 82, startPoint y: 172, endPoint x: 167, endPoint y: 232, distance: 104.3
click at [167, 232] on div "Informations du participant Genre M. Mme Prénom Joachim Nom Valente Email Belge" at bounding box center [213, 21] width 279 height 871
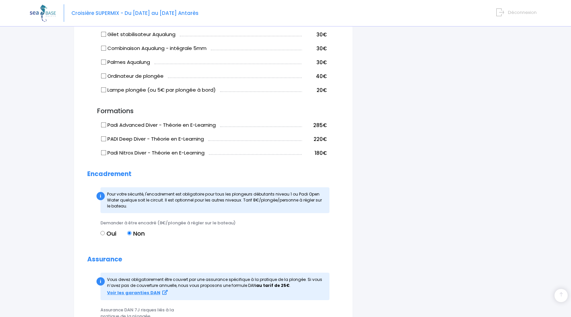
click at [167, 232] on div "Oui Non" at bounding box center [213, 234] width 224 height 11
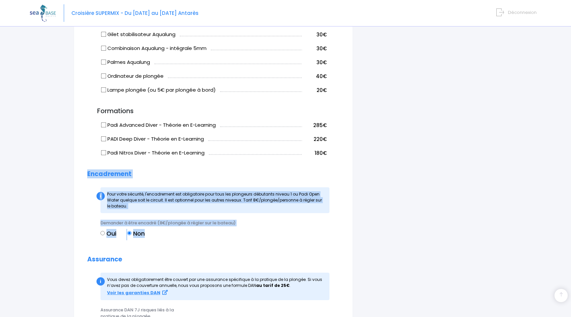
drag, startPoint x: 85, startPoint y: 177, endPoint x: 170, endPoint y: 233, distance: 101.6
click at [170, 233] on div "Informations du participant Genre M. Mme Prénom Joachim Nom Valente Email Belge" at bounding box center [213, 21] width 279 height 871
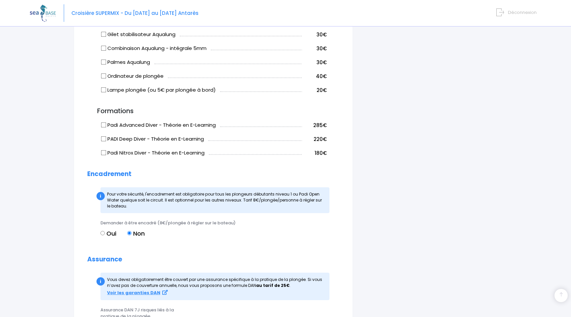
click at [170, 233] on div "Oui Non" at bounding box center [213, 234] width 224 height 11
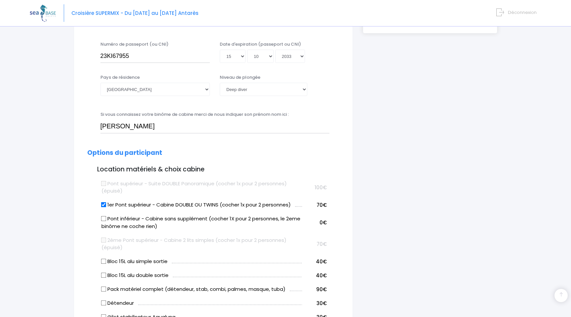
scroll to position [202, 0]
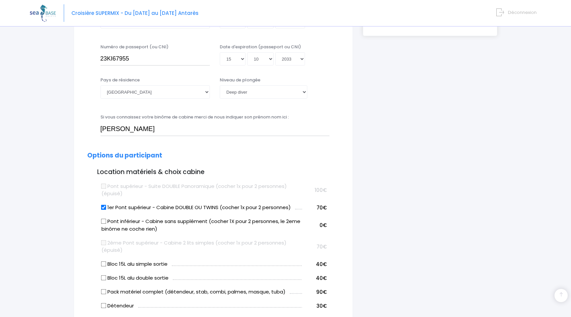
click at [70, 216] on div "Informations du participant Genre M. Mme Prénom Joachim Nom Valente Email Télép…" at bounding box center [213, 306] width 289 height 871
click at [74, 224] on div "Informations du participant Genre M. Mme Prénom Joachim Nom Valente Email Belge" at bounding box center [213, 306] width 279 height 871
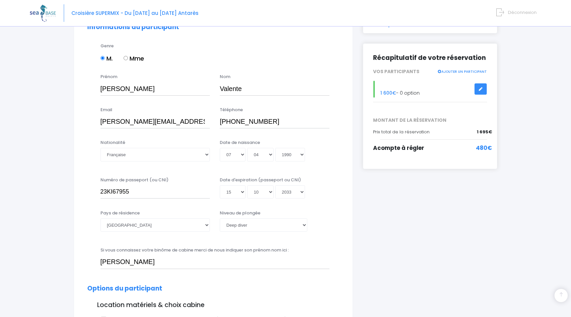
scroll to position [67, 0]
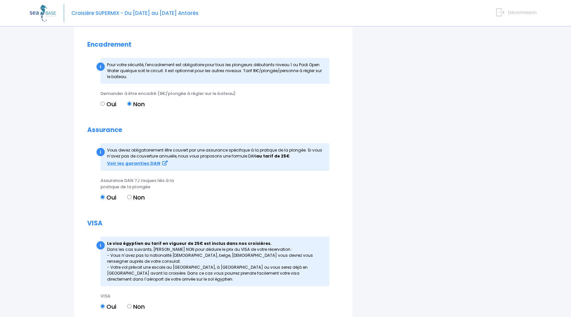
scroll to position [684, 0]
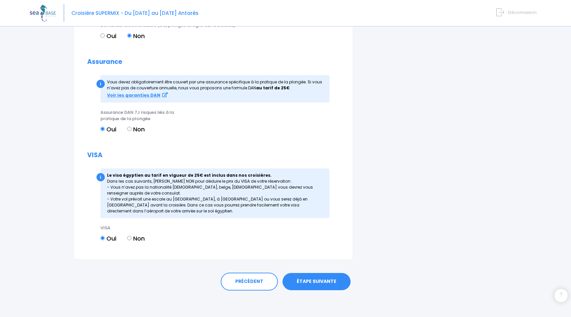
click at [322, 283] on link "ÉTAPE SUIVANTE" at bounding box center [317, 281] width 68 height 17
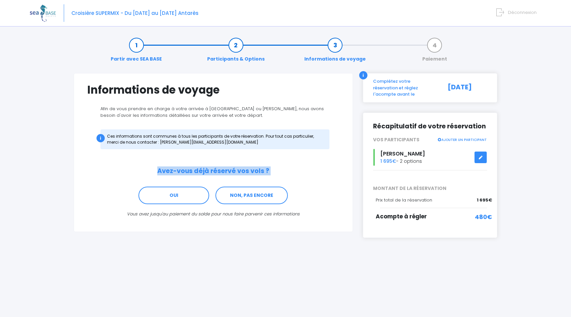
drag, startPoint x: 153, startPoint y: 170, endPoint x: 291, endPoint y: 176, distance: 137.7
click at [291, 176] on div "Avez-vous déjà réservé vos vols ? OUI NON, PAS ENCORE Vous avez jusqu'au paieme…" at bounding box center [213, 192] width 252 height 50
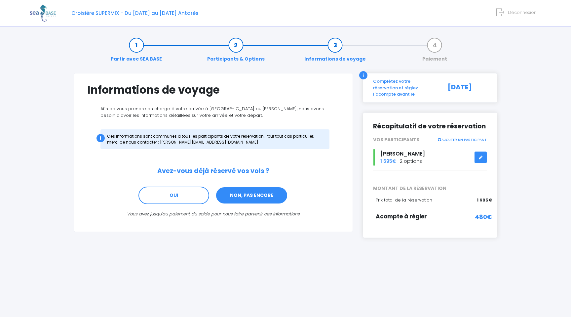
click at [270, 194] on link "NON, PAS ENCORE" at bounding box center [252, 195] width 72 height 18
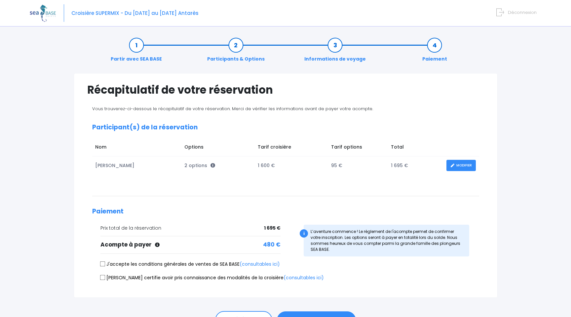
click at [70, 186] on div "Récapitulatif de votre réservation Vous trouverez-ci-dessous le récapitulatif d…" at bounding box center [286, 185] width 434 height 225
click at [112, 264] on label "J'accepte les conditions générales de ventes de SEA BASE (consultables ici)" at bounding box center [191, 264] width 180 height 7
click at [105, 264] on input "J'accepte les conditions générales de ventes de SEA BASE (consultables ici)" at bounding box center [102, 263] width 5 height 5
checkbox input "true"
click at [136, 278] on label "Je certifie avoir pris connaissance des modalités de la croisière (consultables…" at bounding box center [213, 277] width 224 height 7
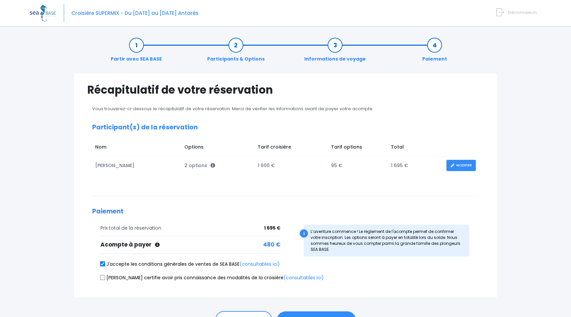
click at [105, 278] on input "Je certifie avoir pris connaissance des modalités de la croisière (consultables…" at bounding box center [102, 276] width 5 height 5
checkbox input "true"
click at [74, 227] on div "Récapitulatif de votre réservation Vous trouverez-ci-dessous le récapitulatif d…" at bounding box center [286, 185] width 424 height 225
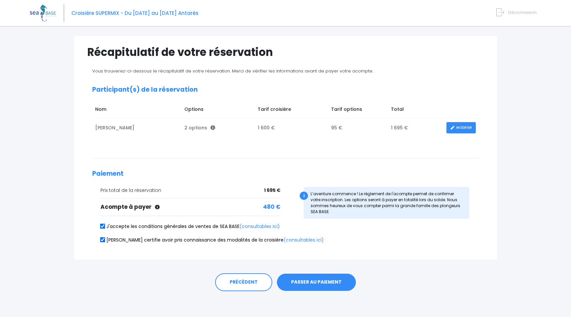
scroll to position [38, 0]
drag, startPoint x: 395, startPoint y: 125, endPoint x: 405, endPoint y: 126, distance: 9.9
click at [404, 126] on td "1 695 €" at bounding box center [416, 127] width 56 height 18
click at [405, 126] on td "1 695 €" at bounding box center [416, 127] width 56 height 18
drag, startPoint x: 311, startPoint y: 192, endPoint x: 341, endPoint y: 213, distance: 36.3
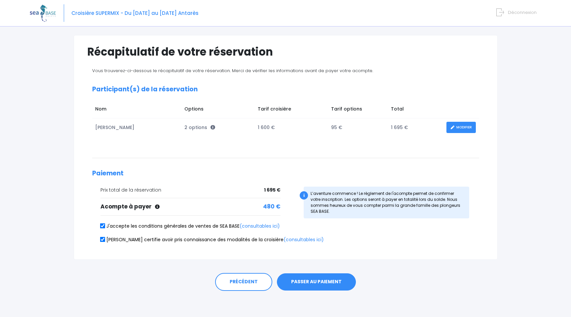
click at [340, 213] on div "i L’aventure commence ! Le règlement de l'acompte permet de confirmer votre ins…" at bounding box center [387, 202] width 166 height 32
click at [341, 213] on div "i L’aventure commence ! Le règlement de l'acompte permet de confirmer votre ins…" at bounding box center [387, 202] width 166 height 32
click at [62, 139] on div "Partir avec SEA BASE Participants & Options Informations de voyage Paiement Réc…" at bounding box center [286, 155] width 512 height 324
click at [226, 143] on div "Vous trouverez-ci-dessous le récapitulatif de votre réservation. Merci de vérif…" at bounding box center [285, 156] width 397 height 178
click at [284, 239] on link "(consultables ici)" at bounding box center [304, 239] width 40 height 7
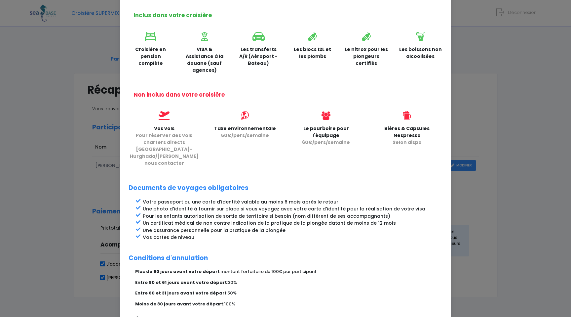
scroll to position [219, 0]
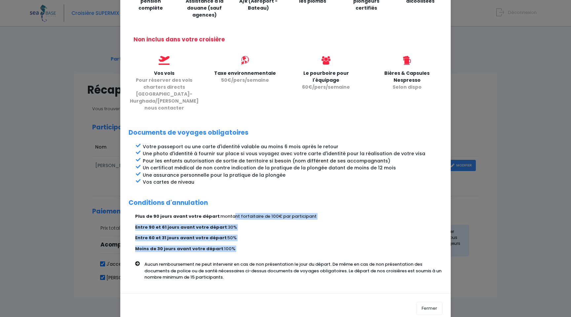
drag, startPoint x: 230, startPoint y: 203, endPoint x: 285, endPoint y: 244, distance: 68.2
click at [284, 243] on div "Plus de 90 jours avant votre départ : montant forfaitaire de 100€ par participa…" at bounding box center [289, 249] width 308 height 72
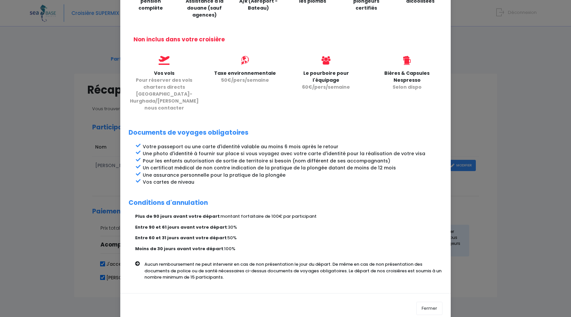
click at [285, 240] on div "Plus de 90 jours avant votre départ : montant forfaitaire de 100€ par participa…" at bounding box center [289, 249] width 308 height 72
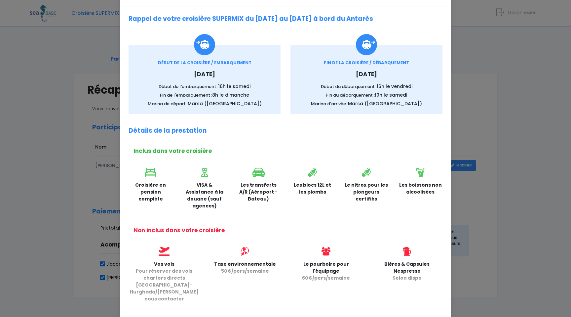
scroll to position [0, 0]
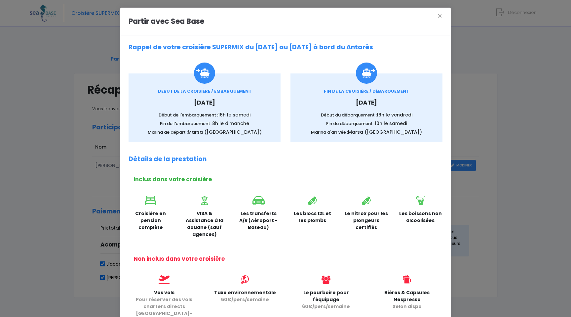
click at [40, 154] on div "Partir avec Sea Base × Rappel de votre croisière SUPERMIX du 13/06/2026 au 20/0…" at bounding box center [285, 158] width 571 height 317
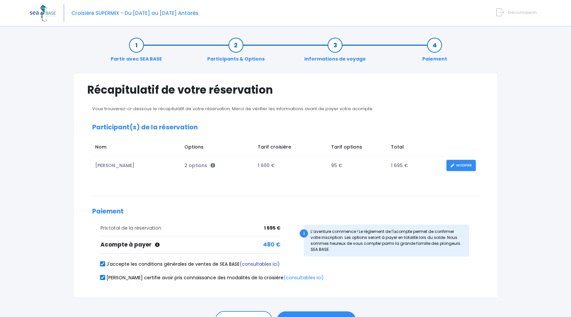
click at [266, 264] on link "(consultables ici)" at bounding box center [260, 264] width 40 height 7
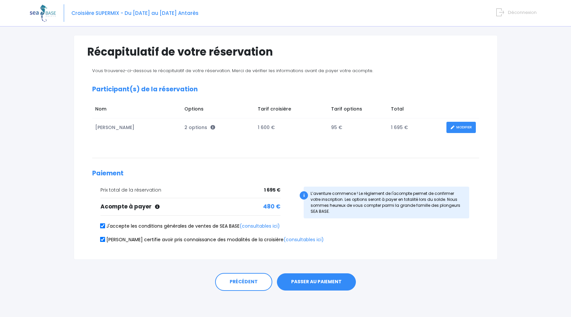
click at [317, 284] on button "PASSER AU PAIEMENT" at bounding box center [316, 281] width 79 height 17
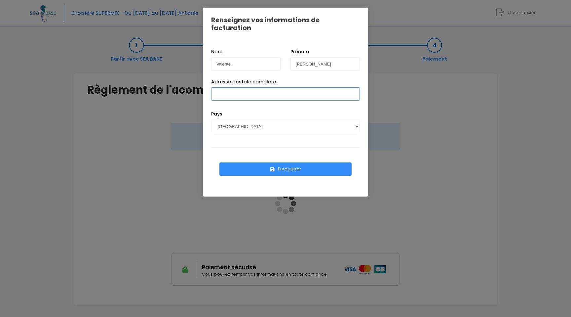
click at [238, 87] on input "Adresse postale complète" at bounding box center [285, 93] width 149 height 13
type input "[STREET_ADDRESS][PERSON_NAME]"
select select "US"
click at [253, 147] on div "Enregistrer" at bounding box center [285, 165] width 149 height 37
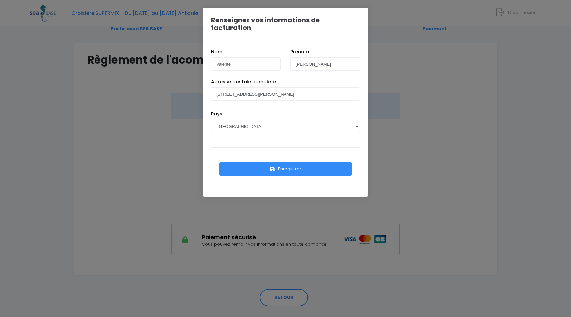
scroll to position [30, 0]
click at [346, 120] on select "[GEOGRAPHIC_DATA] [GEOGRAPHIC_DATA], [GEOGRAPHIC_DATA] [GEOGRAPHIC_DATA] [GEOGR…" at bounding box center [285, 126] width 149 height 13
click at [211, 120] on select "[GEOGRAPHIC_DATA] [GEOGRAPHIC_DATA], [GEOGRAPHIC_DATA] [GEOGRAPHIC_DATA] [GEOGR…" at bounding box center [285, 126] width 149 height 13
click at [269, 128] on div "Pays [GEOGRAPHIC_DATA] [GEOGRAPHIC_DATA], [GEOGRAPHIC_DATA] [GEOGRAPHIC_DATA] […" at bounding box center [285, 126] width 159 height 32
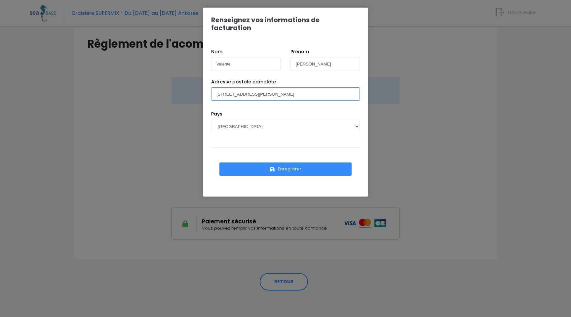
click at [266, 87] on input "[STREET_ADDRESS][PERSON_NAME]" at bounding box center [285, 93] width 149 height 13
click at [267, 87] on input "[STREET_ADDRESS][PERSON_NAME]" at bounding box center [285, 93] width 149 height 13
click at [268, 78] on label "Adresse postale complète" at bounding box center [243, 81] width 65 height 7
click at [268, 87] on input "[STREET_ADDRESS][PERSON_NAME]" at bounding box center [285, 93] width 149 height 13
type input "[STREET_ADDRESS][PERSON_NAME][PERSON_NAME]"
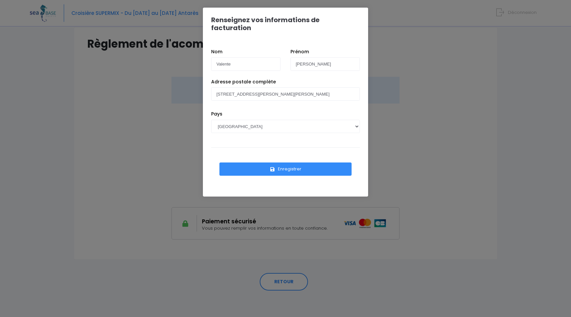
click at [311, 98] on div "Adresse postale complète [STREET_ADDRESS][PERSON_NAME][PERSON_NAME]" at bounding box center [285, 94] width 159 height 32
click at [290, 162] on button "Enregistrer" at bounding box center [286, 168] width 132 height 13
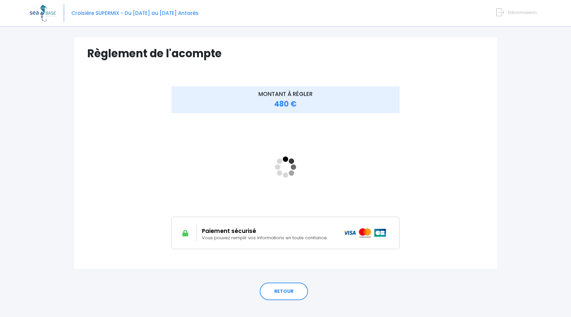
scroll to position [40, 0]
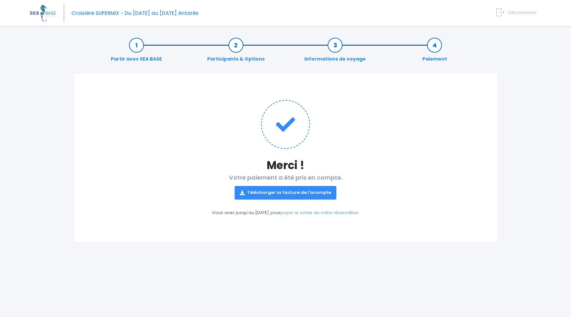
click at [290, 192] on link "Télécharger la facture de l'acompte" at bounding box center [286, 192] width 102 height 13
